Goal: Information Seeking & Learning: Learn about a topic

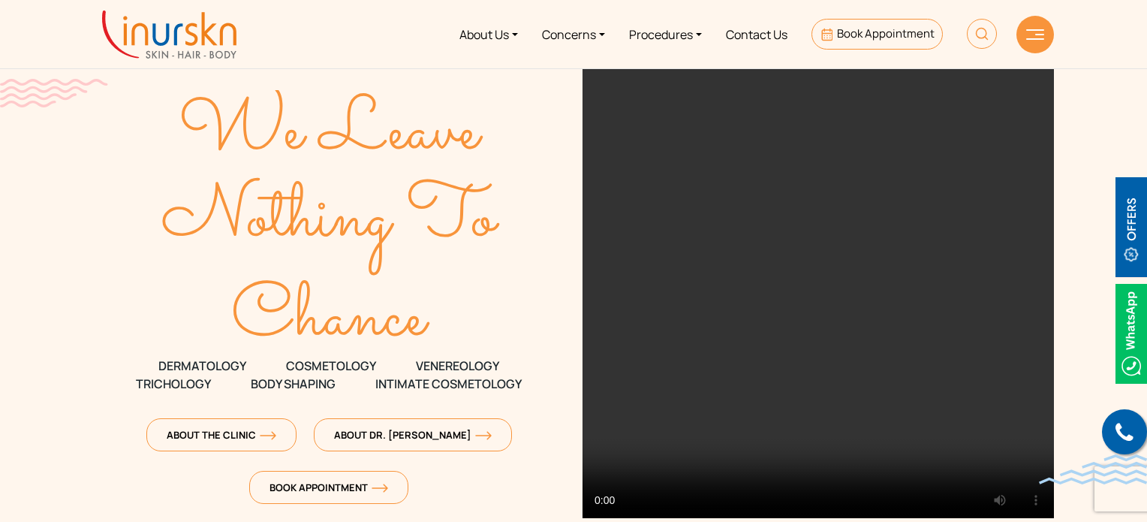
click at [1136, 216] on img at bounding box center [1131, 227] width 32 height 100
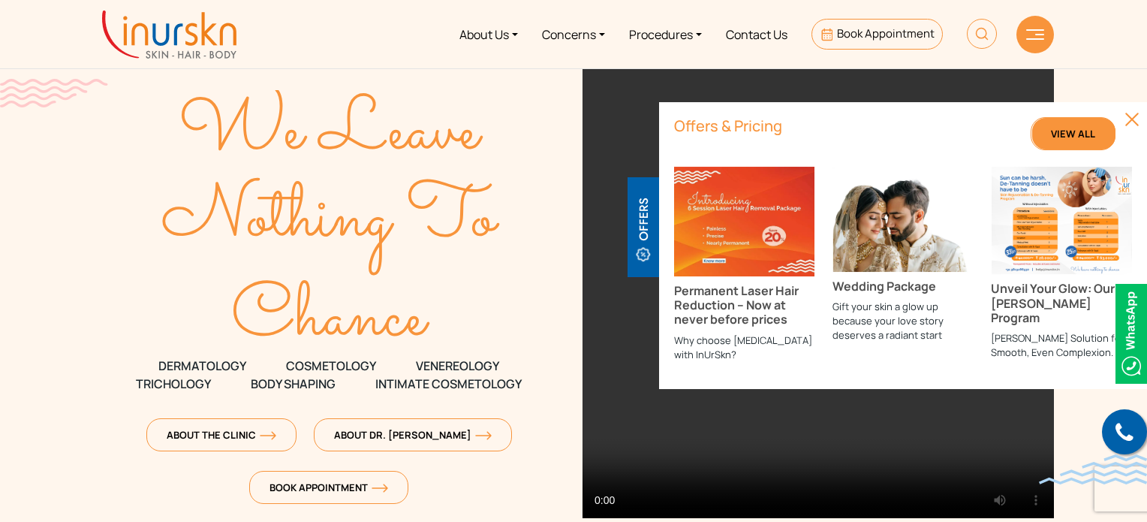
click at [1049, 131] on link "View All" at bounding box center [1073, 133] width 85 height 33
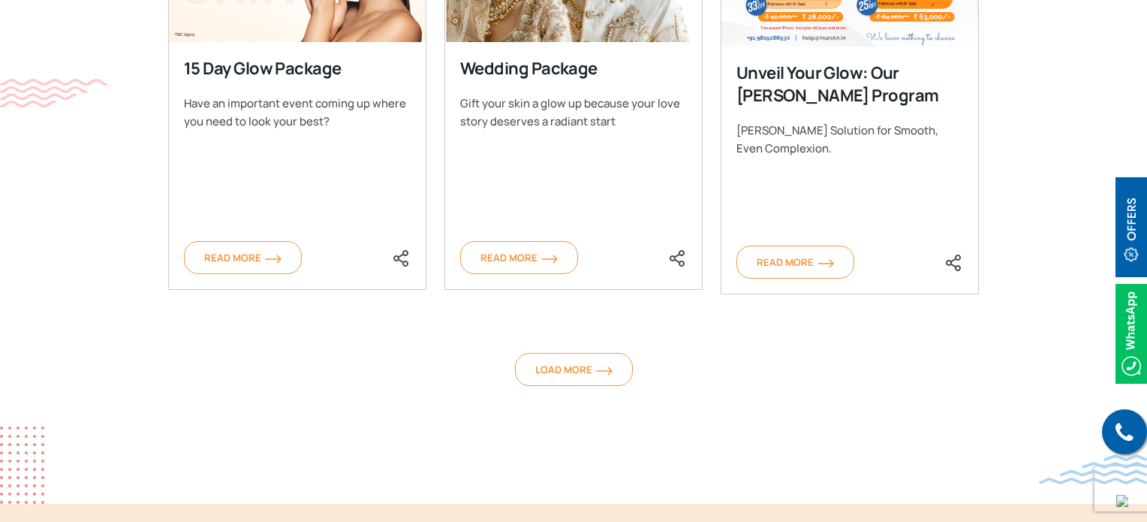
scroll to position [1311, 0]
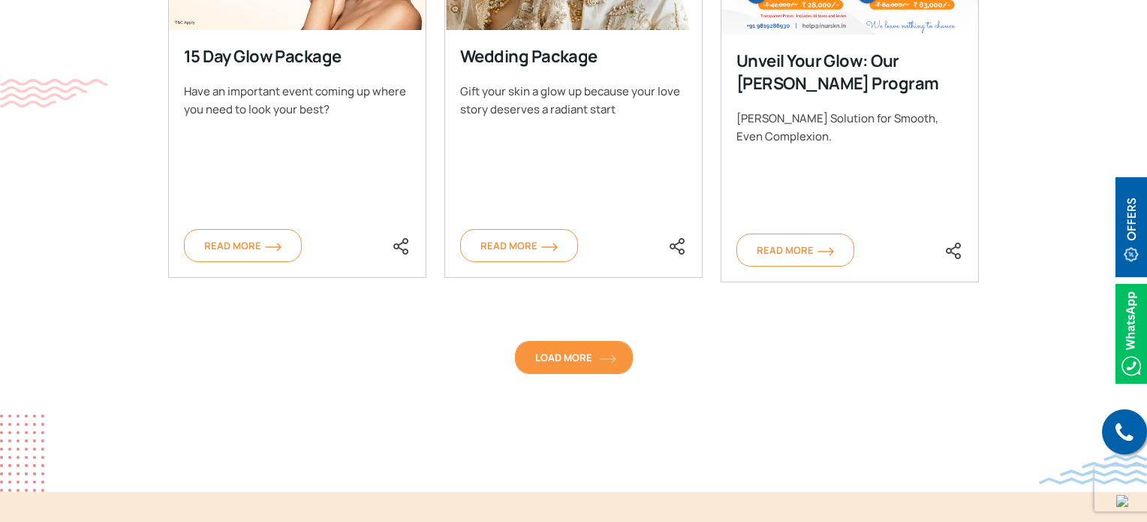
click at [573, 362] on span "Load More" at bounding box center [573, 358] width 77 height 14
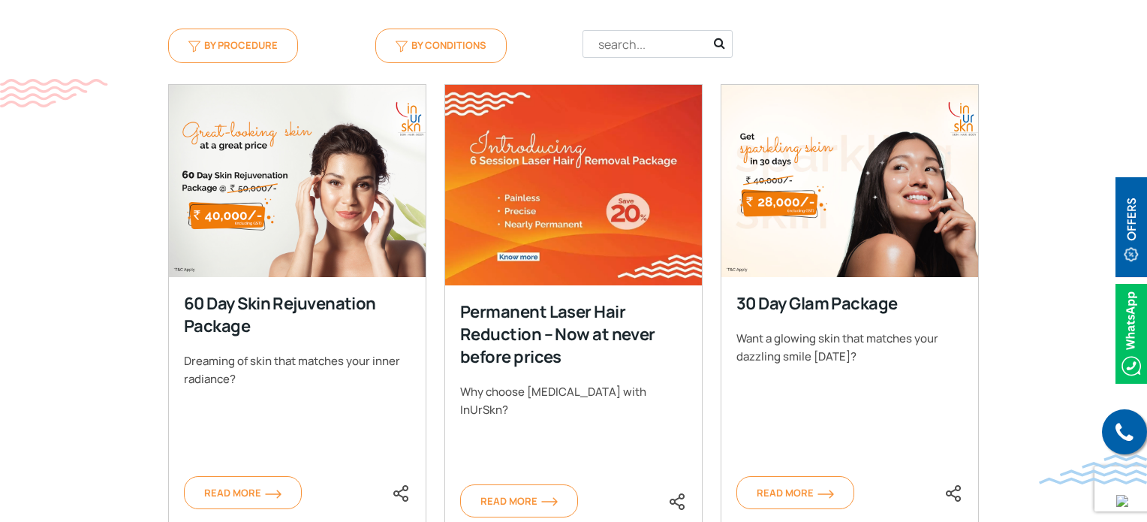
scroll to position [570, 0]
